Goal: Find specific page/section: Find specific page/section

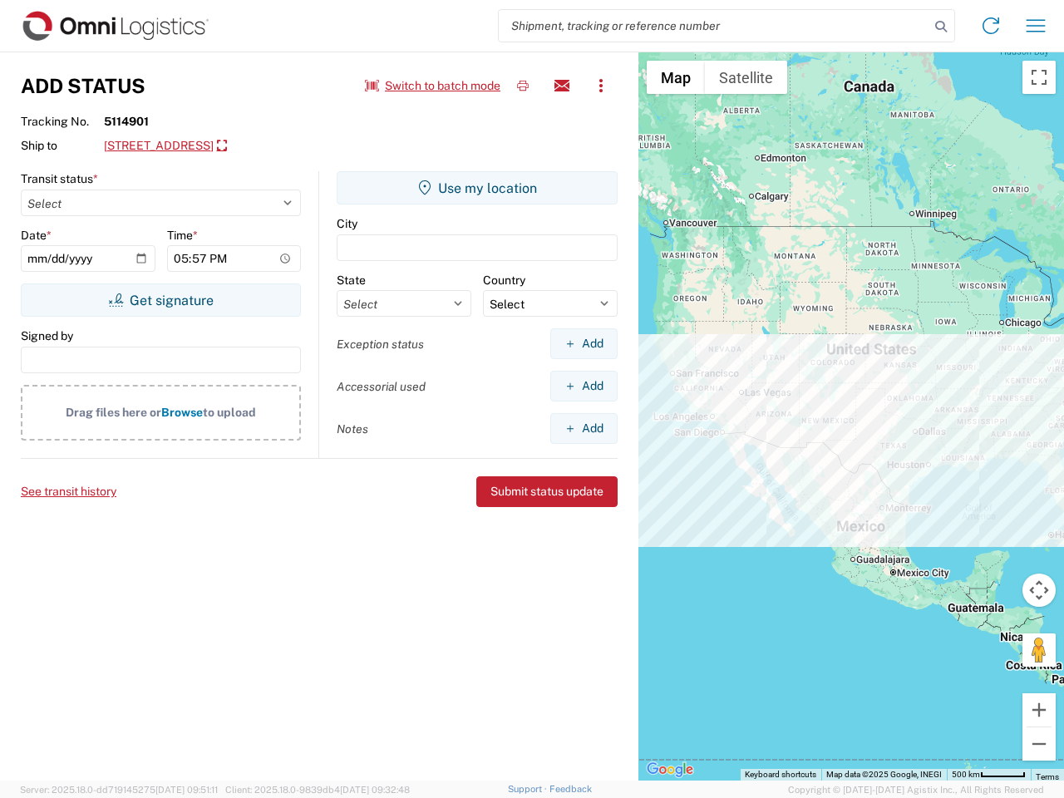
click at [714, 26] on input "search" at bounding box center [714, 26] width 430 height 32
click at [941, 27] on icon at bounding box center [940, 26] width 23 height 23
click at [990, 26] on icon at bounding box center [990, 25] width 27 height 27
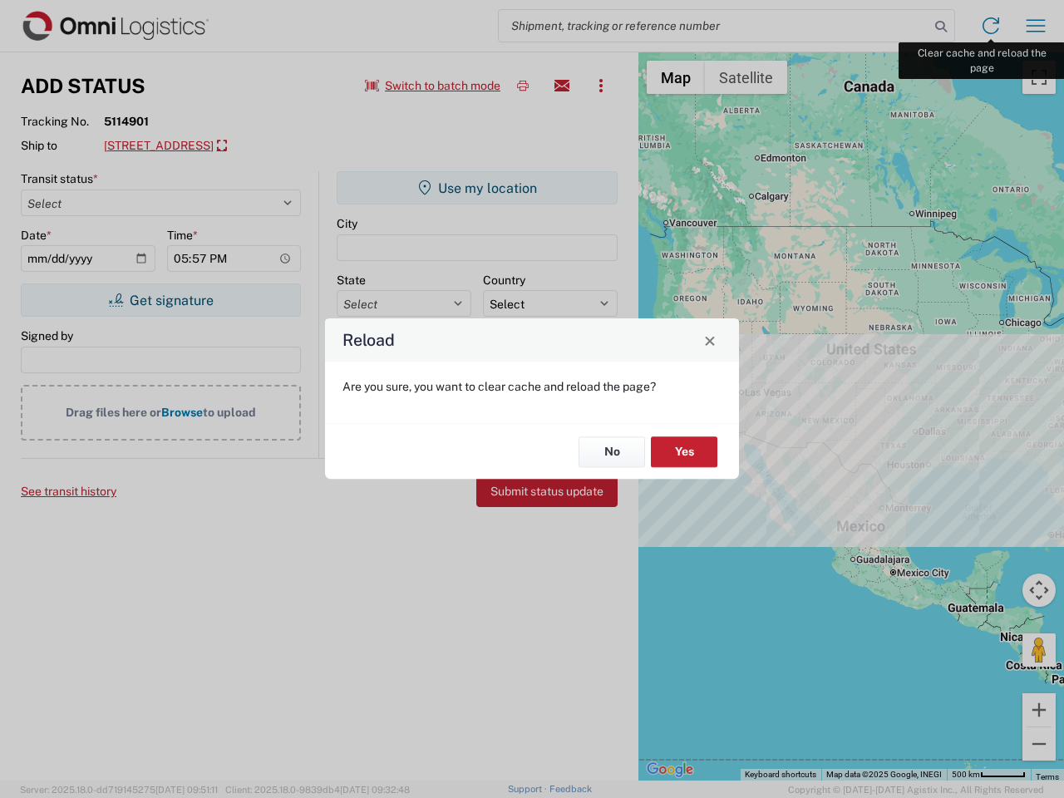
click at [1035, 26] on div "Reload Are you sure, you want to clear cache and reload the page? No Yes" at bounding box center [532, 399] width 1064 height 798
click at [433, 86] on div "Reload Are you sure, you want to clear cache and reload the page? No Yes" at bounding box center [532, 399] width 1064 height 798
click at [523, 86] on div "Reload Are you sure, you want to clear cache and reload the page? No Yes" at bounding box center [532, 399] width 1064 height 798
click at [562, 86] on div "Reload Are you sure, you want to clear cache and reload the page? No Yes" at bounding box center [532, 399] width 1064 height 798
click at [601, 86] on div "Reload Are you sure, you want to clear cache and reload the page? No Yes" at bounding box center [532, 399] width 1064 height 798
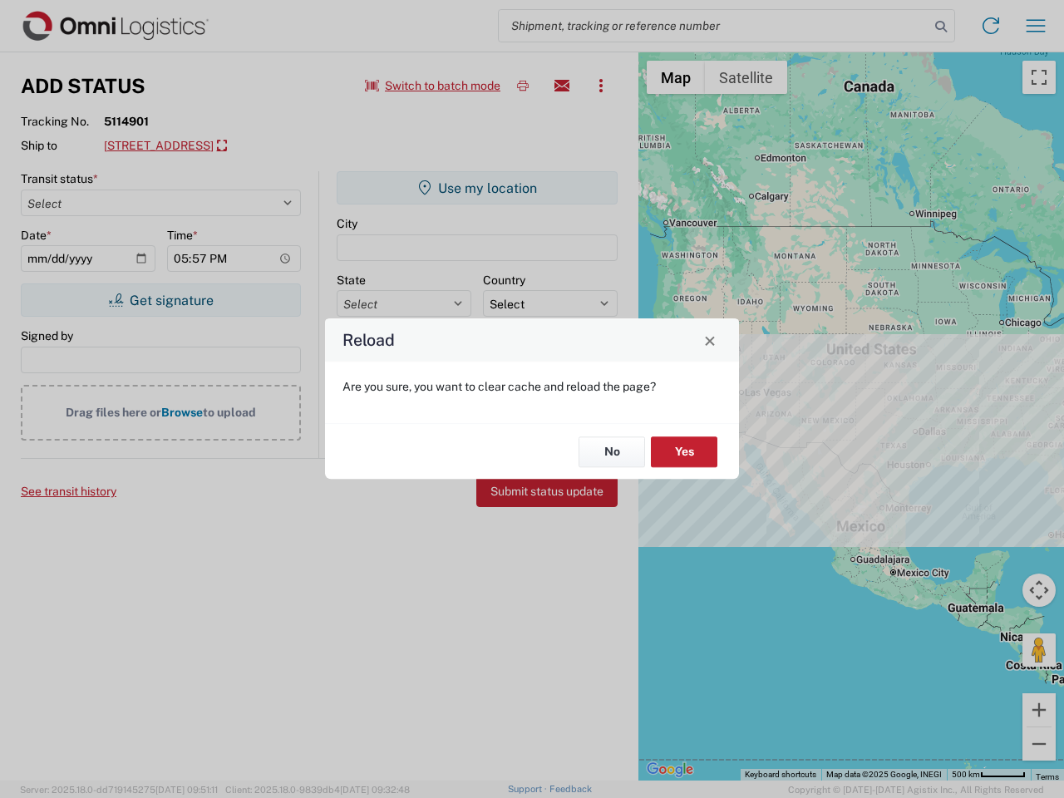
click at [254, 146] on div "Reload Are you sure, you want to clear cache and reload the page? No Yes" at bounding box center [532, 399] width 1064 height 798
click at [160, 300] on div "Reload Are you sure, you want to clear cache and reload the page? No Yes" at bounding box center [532, 399] width 1064 height 798
